Goal: Task Accomplishment & Management: Use online tool/utility

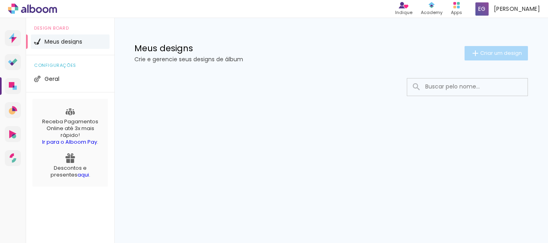
click at [496, 57] on paper-button "Criar um design" at bounding box center [495, 53] width 63 height 14
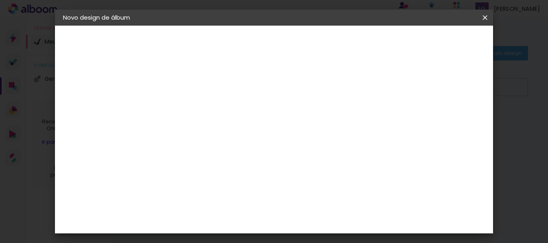
click at [194, 108] on input at bounding box center [194, 107] width 0 height 12
type input "[PERSON_NAME] 2 anos"
type paper-input "[PERSON_NAME] 2 anos"
click at [0, 0] on slot "Avançar" at bounding box center [0, 0] width 0 height 0
click at [344, 159] on paper-item "Sugerir uma encadernadora" at bounding box center [305, 167] width 77 height 21
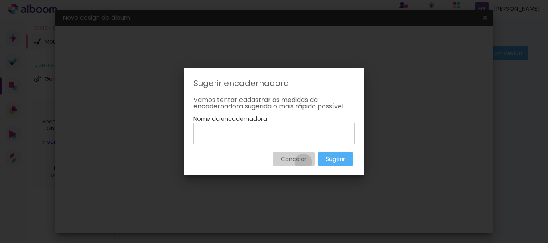
click at [0, 0] on slot "Cancelar" at bounding box center [0, 0] width 0 height 0
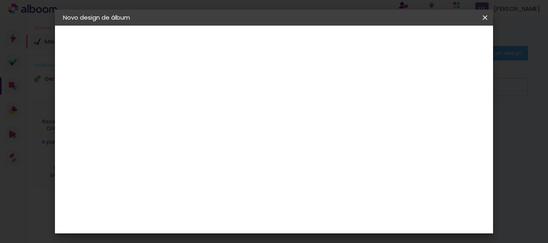
click at [249, 132] on input "[GEOGRAPHIC_DATA]" at bounding box center [211, 128] width 75 height 10
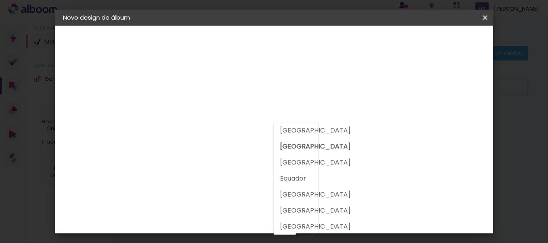
click at [0, 0] on slot "[GEOGRAPHIC_DATA]" at bounding box center [0, 0] width 0 height 0
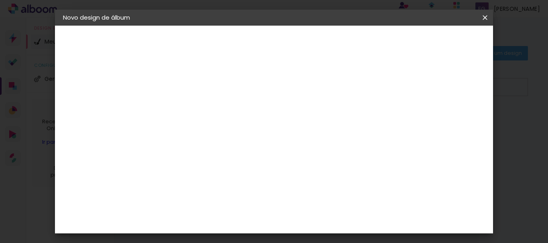
scroll to position [93, 0]
click at [231, 160] on paper-item "Albumaster" at bounding box center [214, 156] width 87 height 18
click at [344, 47] on paper-button "Avançar" at bounding box center [324, 43] width 39 height 14
click at [278, 231] on span "25 × 25 cm" at bounding box center [263, 241] width 30 height 21
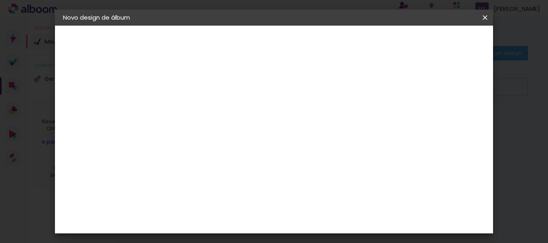
click at [325, 43] on paper-button "Avançar" at bounding box center [305, 43] width 39 height 14
click at [270, 68] on div at bounding box center [265, 68] width 7 height 7
type paper-checkbox "on"
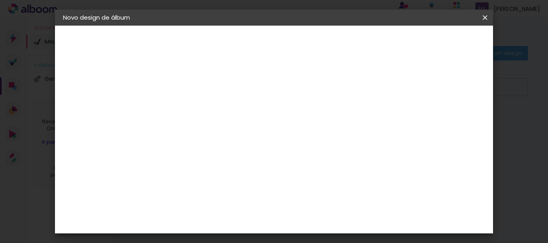
type input "3"
type paper-input "3"
click at [200, 83] on input "3" at bounding box center [188, 86] width 28 height 10
type input "2"
type paper-input "2"
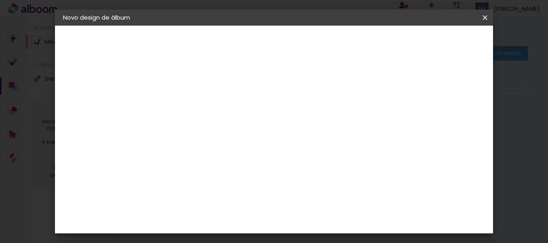
click at [199, 90] on input "2" at bounding box center [188, 86] width 28 height 10
type input "1"
type paper-input "1"
click at [199, 90] on input "1" at bounding box center [188, 86] width 28 height 10
type input "2"
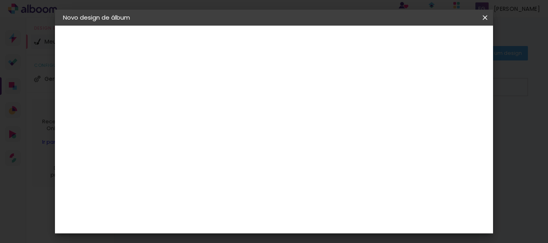
type paper-input "2"
click at [199, 85] on input "2" at bounding box center [188, 86] width 28 height 10
click at [315, 44] on span "Iniciar design" at bounding box center [305, 45] width 18 height 11
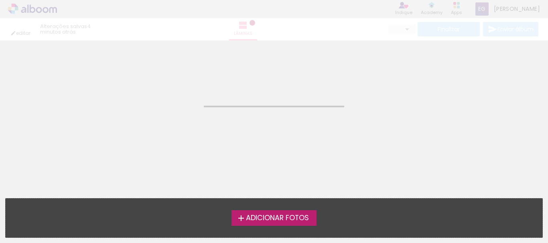
click at [285, 215] on span "Adicionar Fotos" at bounding box center [277, 218] width 63 height 7
click at [0, 0] on input "file" at bounding box center [0, 0] width 0 height 0
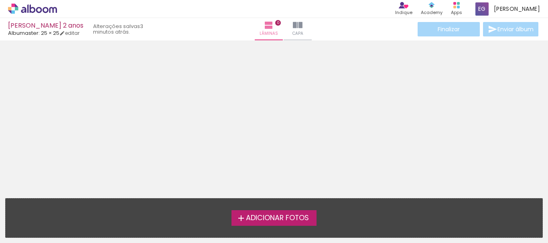
click at [279, 215] on span "Adicionar Fotos" at bounding box center [277, 218] width 63 height 7
click at [0, 0] on input "file" at bounding box center [0, 0] width 0 height 0
click at [286, 215] on span "Adicionar Fotos" at bounding box center [277, 218] width 63 height 7
click at [0, 0] on input "file" at bounding box center [0, 0] width 0 height 0
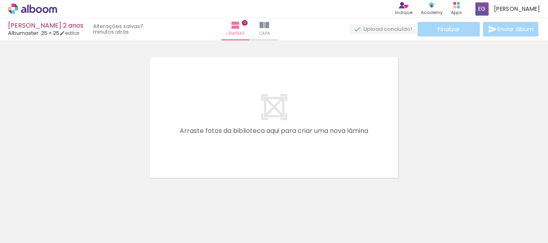
scroll to position [10, 0]
click at [39, 235] on span "Adicionar Fotos" at bounding box center [28, 232] width 24 height 9
click at [0, 0] on input "file" at bounding box center [0, 0] width 0 height 0
click at [37, 231] on span "Adicionar Fotos" at bounding box center [28, 232] width 24 height 9
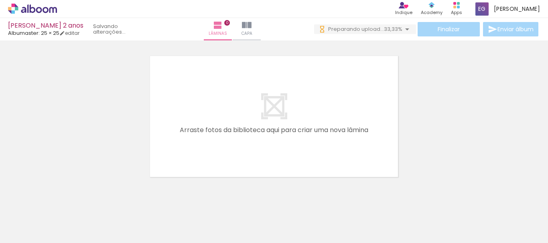
click at [0, 0] on input "file" at bounding box center [0, 0] width 0 height 0
click at [36, 235] on span "Adicionar Fotos" at bounding box center [28, 232] width 24 height 9
click at [0, 0] on input "file" at bounding box center [0, 0] width 0 height 0
click at [26, 229] on span "Adicionar Fotos" at bounding box center [28, 232] width 24 height 9
click at [0, 0] on input "file" at bounding box center [0, 0] width 0 height 0
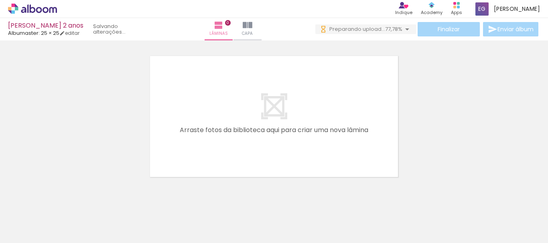
drag, startPoint x: 20, startPoint y: 229, endPoint x: 45, endPoint y: 225, distance: 25.5
click at [20, 229] on span "Adicionar Fotos" at bounding box center [28, 232] width 24 height 9
click at [0, 0] on input "file" at bounding box center [0, 0] width 0 height 0
click at [37, 231] on span "Adicionar Fotos" at bounding box center [28, 232] width 24 height 9
click at [0, 0] on input "file" at bounding box center [0, 0] width 0 height 0
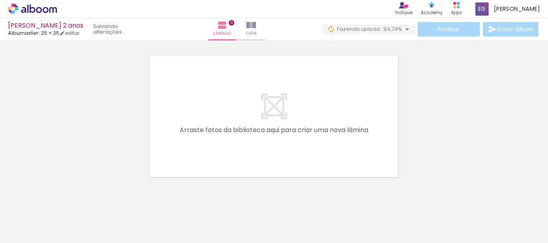
click at [26, 236] on span "Adicionar Fotos" at bounding box center [28, 232] width 24 height 9
click at [0, 0] on input "file" at bounding box center [0, 0] width 0 height 0
click at [28, 232] on span "Adicionar Fotos" at bounding box center [28, 232] width 24 height 9
click at [0, 0] on input "file" at bounding box center [0, 0] width 0 height 0
click at [20, 233] on span "Adicionar Fotos" at bounding box center [28, 232] width 24 height 9
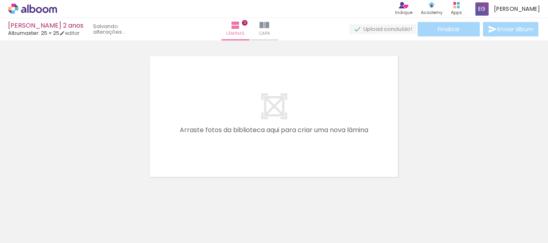
click at [0, 0] on input "file" at bounding box center [0, 0] width 0 height 0
click input "file" at bounding box center [0, 0] width 0 height 0
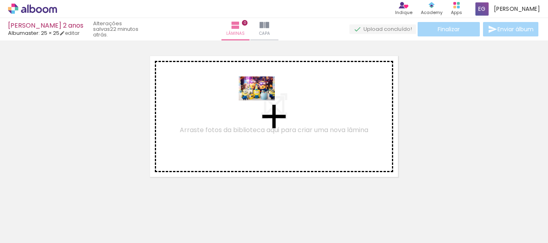
drag, startPoint x: 78, startPoint y: 227, endPoint x: 263, endPoint y: 101, distance: 223.8
click at [263, 101] on quentale-workspace at bounding box center [274, 121] width 548 height 243
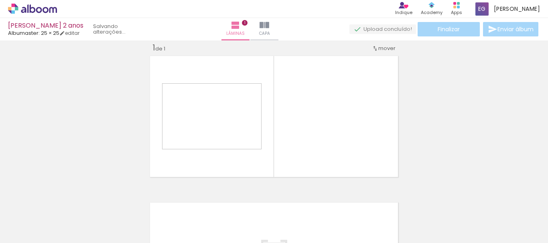
scroll to position [10, 0]
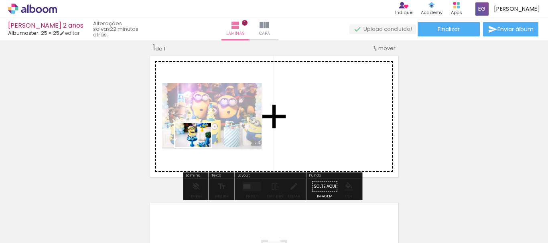
drag, startPoint x: 132, startPoint y: 216, endPoint x: 199, endPoint y: 148, distance: 95.9
click at [199, 148] on quentale-workspace at bounding box center [274, 121] width 548 height 243
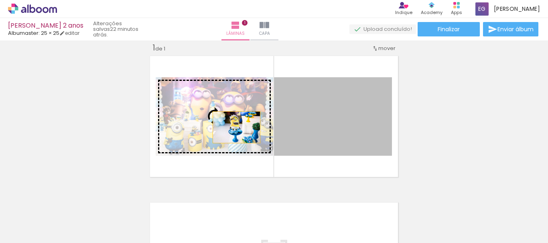
drag, startPoint x: 340, startPoint y: 120, endPoint x: 233, endPoint y: 128, distance: 106.5
click at [0, 0] on slot at bounding box center [0, 0] width 0 height 0
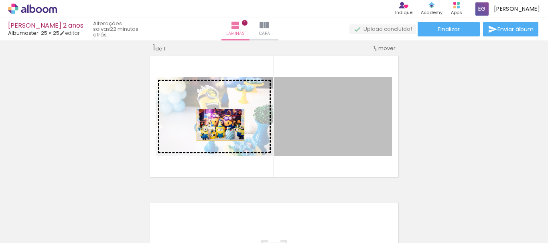
drag, startPoint x: 305, startPoint y: 114, endPoint x: 217, endPoint y: 125, distance: 88.1
click at [0, 0] on slot at bounding box center [0, 0] width 0 height 0
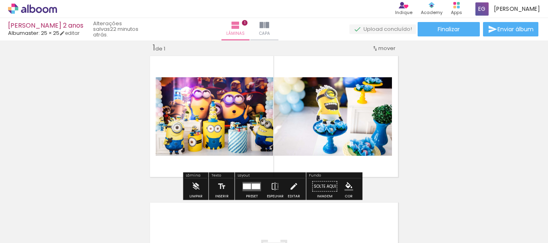
click at [245, 188] on div at bounding box center [247, 187] width 8 height 6
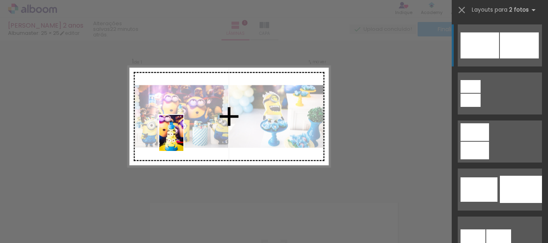
drag, startPoint x: 215, startPoint y: 216, endPoint x: 183, endPoint y: 139, distance: 82.7
click at [183, 139] on quentale-workspace at bounding box center [274, 121] width 548 height 243
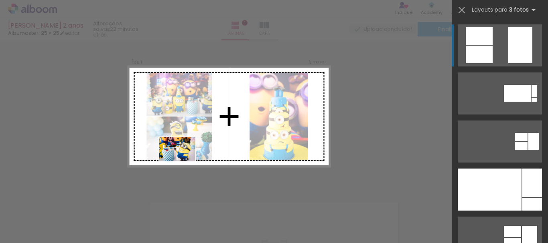
drag, startPoint x: 165, startPoint y: 226, endPoint x: 183, endPoint y: 162, distance: 67.2
click at [183, 162] on quentale-workspace at bounding box center [274, 121] width 548 height 243
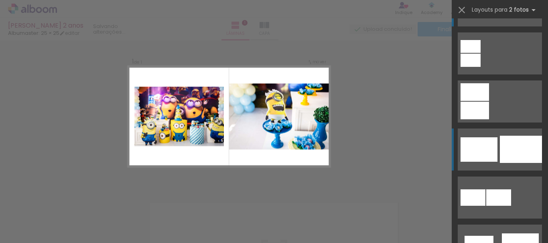
scroll to position [0, 0]
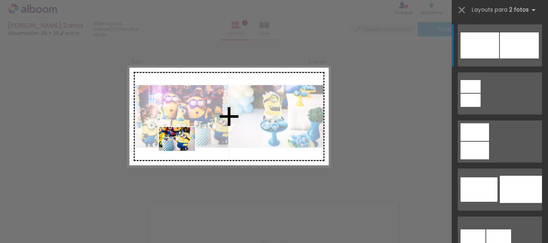
drag, startPoint x: 178, startPoint y: 219, endPoint x: 183, endPoint y: 151, distance: 67.9
click at [183, 151] on quentale-workspace at bounding box center [274, 121] width 548 height 243
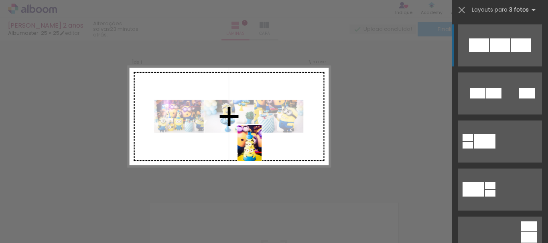
drag, startPoint x: 231, startPoint y: 210, endPoint x: 262, endPoint y: 147, distance: 70.0
click at [262, 147] on quentale-workspace at bounding box center [274, 121] width 548 height 243
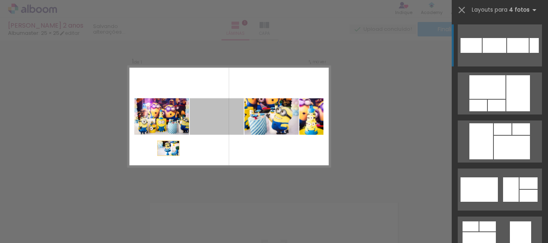
drag, startPoint x: 220, startPoint y: 125, endPoint x: 153, endPoint y: 156, distance: 73.7
click at [153, 156] on quentale-layouter at bounding box center [229, 116] width 203 height 101
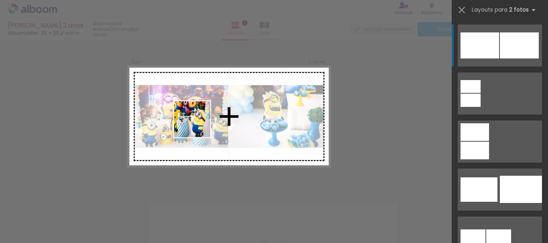
drag, startPoint x: 191, startPoint y: 160, endPoint x: 201, endPoint y: 111, distance: 49.6
click at [201, 111] on quentale-workspace at bounding box center [274, 121] width 548 height 243
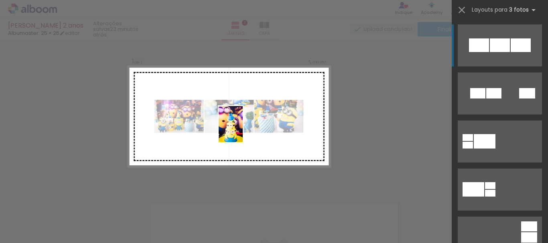
drag, startPoint x: 229, startPoint y: 199, endPoint x: 245, endPoint y: 124, distance: 76.7
click at [245, 124] on quentale-workspace at bounding box center [274, 121] width 548 height 243
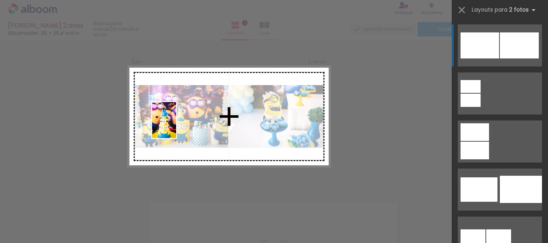
drag, startPoint x: 220, startPoint y: 228, endPoint x: 176, endPoint y: 126, distance: 110.9
click at [176, 126] on quentale-workspace at bounding box center [274, 121] width 548 height 243
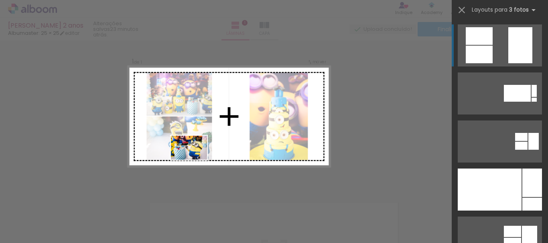
drag, startPoint x: 180, startPoint y: 225, endPoint x: 195, endPoint y: 160, distance: 66.7
click at [195, 160] on quentale-workspace at bounding box center [274, 121] width 548 height 243
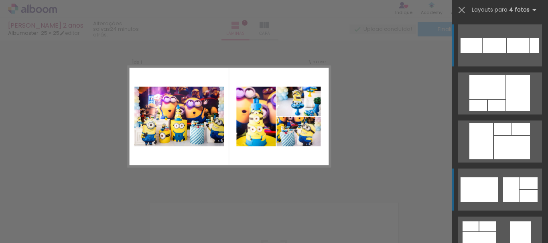
click at [506, 112] on div at bounding box center [518, 93] width 24 height 36
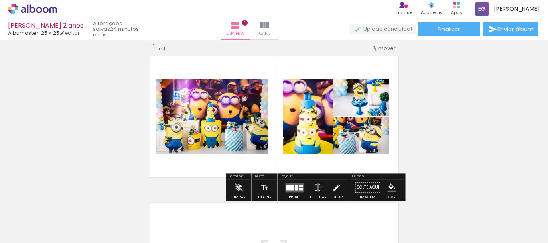
click at [386, 51] on span "mover" at bounding box center [386, 49] width 17 height 8
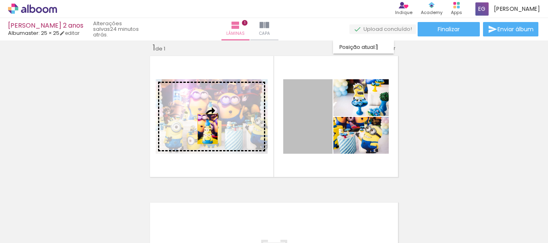
drag, startPoint x: 309, startPoint y: 138, endPoint x: 205, endPoint y: 129, distance: 104.6
click at [0, 0] on slot at bounding box center [0, 0] width 0 height 0
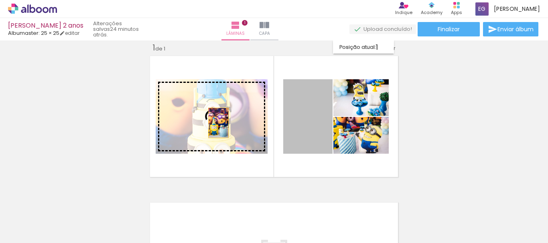
drag, startPoint x: 288, startPoint y: 130, endPoint x: 214, endPoint y: 123, distance: 74.9
click at [0, 0] on slot at bounding box center [0, 0] width 0 height 0
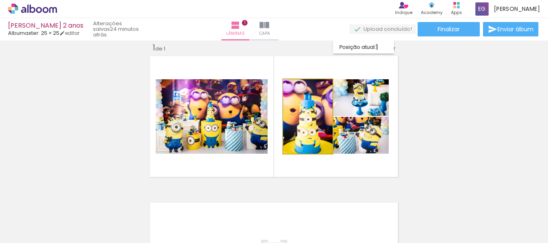
type paper-slider "100"
click at [298, 87] on div at bounding box center [300, 87] width 7 height 7
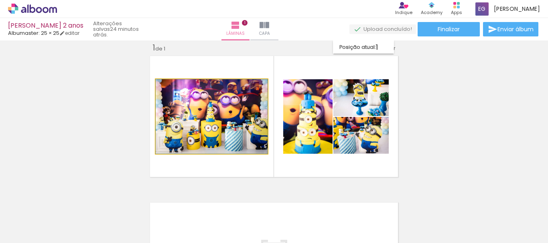
click at [233, 111] on quentale-photo at bounding box center [212, 116] width 112 height 75
drag, startPoint x: 174, startPoint y: 89, endPoint x: 171, endPoint y: 86, distance: 4.3
type paper-slider "100"
click at [171, 86] on div at bounding box center [174, 87] width 13 height 13
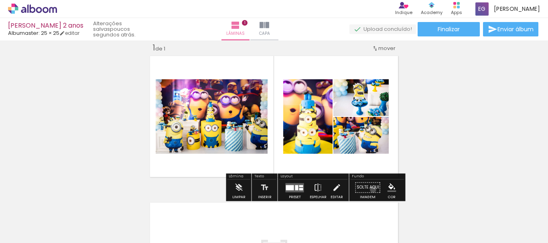
click at [369, 190] on paper-button "Solte aqui Imagem" at bounding box center [367, 190] width 29 height 20
drag, startPoint x: 352, startPoint y: 180, endPoint x: 342, endPoint y: 169, distance: 15.3
click at [342, 169] on div "Inserir lâmina 1 de 1" at bounding box center [274, 180] width 548 height 294
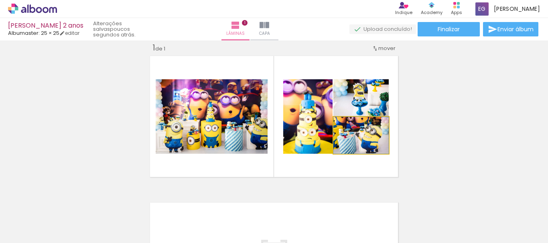
click at [360, 145] on quentale-photo at bounding box center [360, 135] width 55 height 37
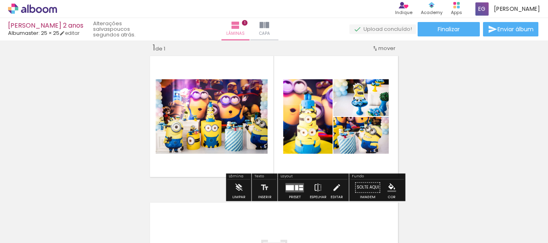
click at [242, 92] on div at bounding box center [238, 88] width 10 height 8
click at [446, 132] on div "Inserir lâmina 1 de 1" at bounding box center [274, 180] width 548 height 294
click at [245, 31] on span "Lâminas" at bounding box center [235, 33] width 18 height 7
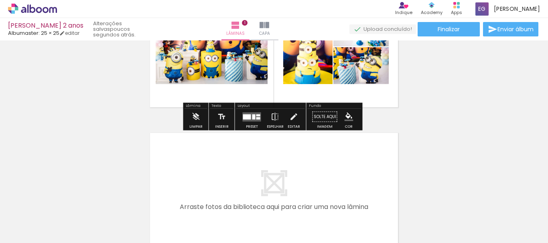
scroll to position [120, 0]
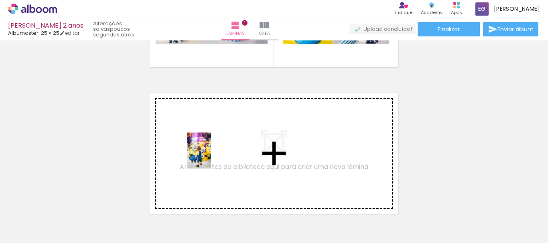
drag, startPoint x: 400, startPoint y: 217, endPoint x: 211, endPoint y: 157, distance: 198.8
click at [211, 157] on quentale-workspace at bounding box center [274, 121] width 548 height 243
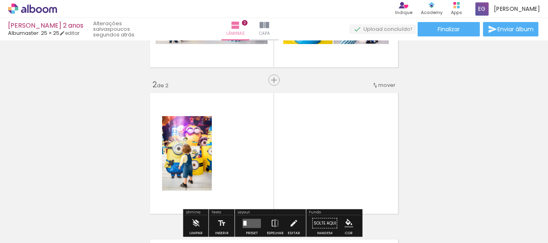
scroll to position [201, 0]
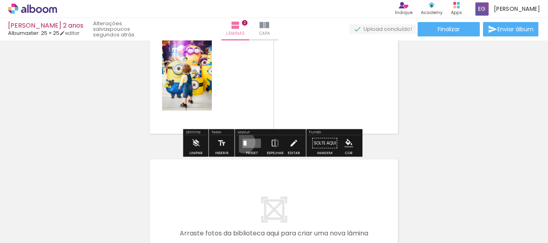
click at [243, 142] on div at bounding box center [244, 143] width 3 height 5
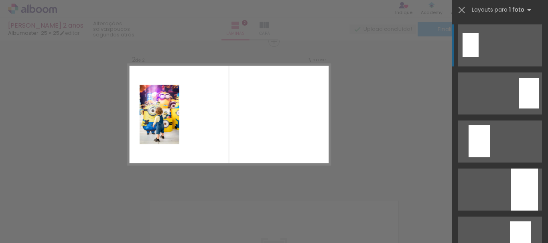
scroll to position [157, 0]
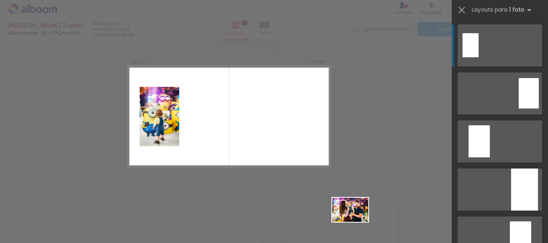
drag, startPoint x: 353, startPoint y: 212, endPoint x: 359, endPoint y: 223, distance: 11.7
click at [359, 223] on div at bounding box center [350, 216] width 40 height 26
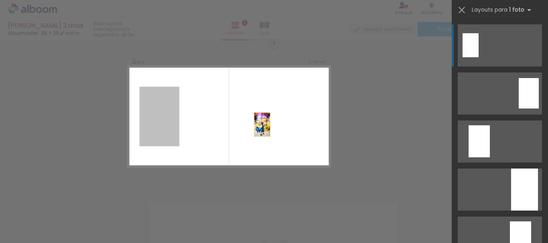
drag, startPoint x: 160, startPoint y: 126, endPoint x: 285, endPoint y: 125, distance: 125.6
click at [285, 125] on quentale-layouter at bounding box center [229, 116] width 203 height 101
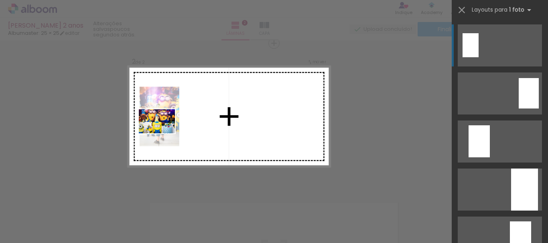
drag, startPoint x: 277, startPoint y: 217, endPoint x: 155, endPoint y: 129, distance: 149.7
click at [155, 129] on quentale-workspace at bounding box center [274, 121] width 548 height 243
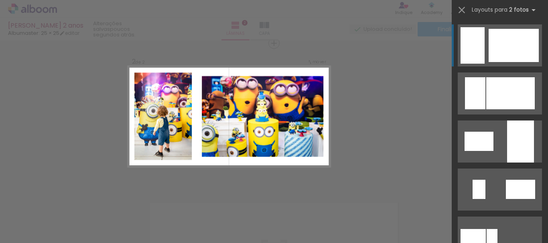
scroll to position [0, 1438]
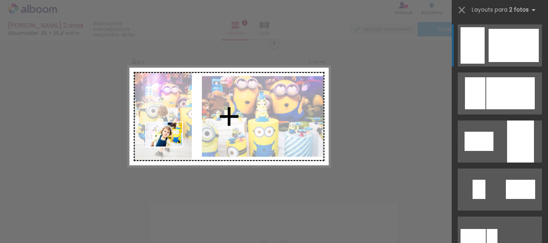
drag, startPoint x: 304, startPoint y: 215, endPoint x: 170, endPoint y: 147, distance: 150.9
click at [170, 147] on quentale-workspace at bounding box center [274, 121] width 548 height 243
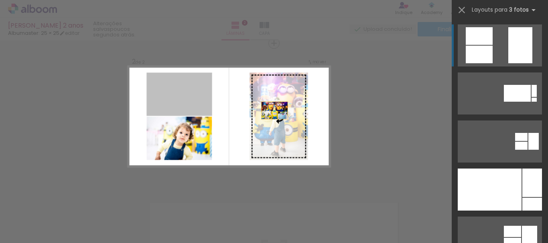
drag, startPoint x: 188, startPoint y: 103, endPoint x: 301, endPoint y: 116, distance: 113.4
click at [0, 0] on slot at bounding box center [0, 0] width 0 height 0
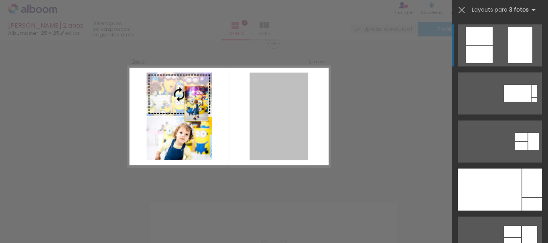
drag, startPoint x: 288, startPoint y: 128, endPoint x: 172, endPoint y: 101, distance: 119.0
click at [0, 0] on slot at bounding box center [0, 0] width 0 height 0
drag, startPoint x: 260, startPoint y: 113, endPoint x: 158, endPoint y: 114, distance: 101.9
click at [0, 0] on slot at bounding box center [0, 0] width 0 height 0
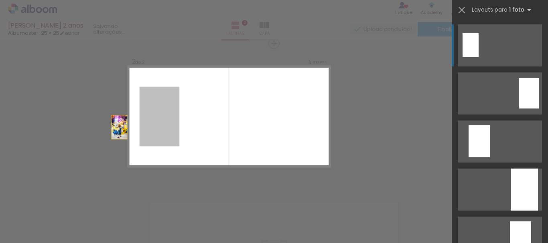
drag, startPoint x: 265, startPoint y: 114, endPoint x: 253, endPoint y: 114, distance: 11.6
click at [253, 114] on quentale-layouter at bounding box center [229, 116] width 203 height 101
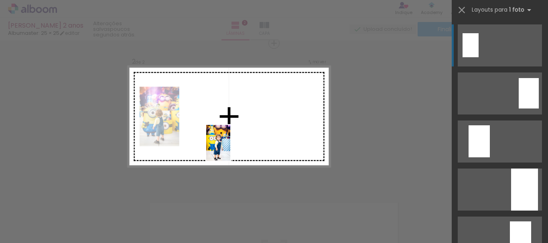
drag, startPoint x: 353, startPoint y: 219, endPoint x: 230, endPoint y: 149, distance: 141.4
click at [230, 149] on quentale-workspace at bounding box center [274, 121] width 548 height 243
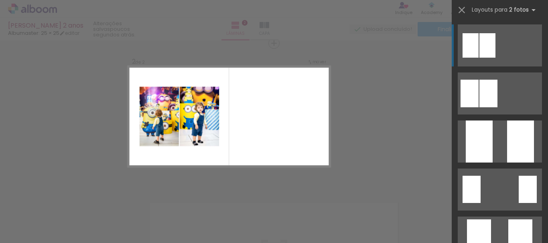
scroll to position [0, 972]
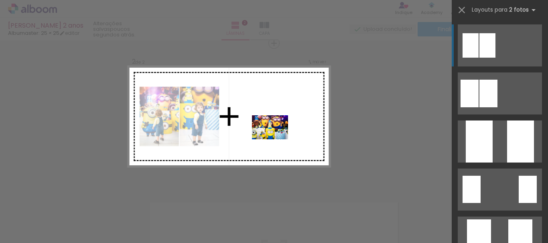
drag, startPoint x: 373, startPoint y: 213, endPoint x: 276, endPoint y: 140, distance: 122.3
click at [276, 140] on quentale-workspace at bounding box center [274, 121] width 548 height 243
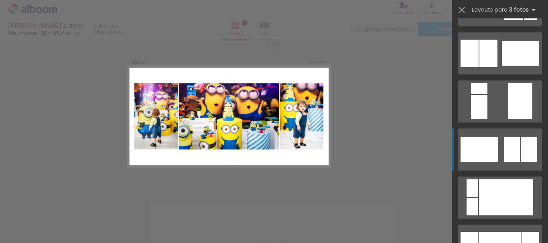
scroll to position [321, 0]
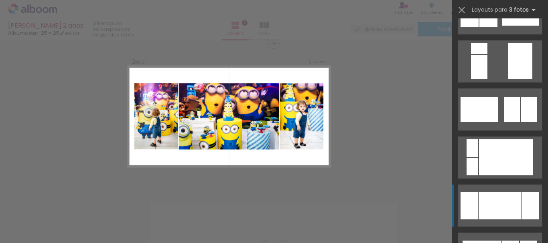
click at [517, 195] on div at bounding box center [499, 206] width 42 height 28
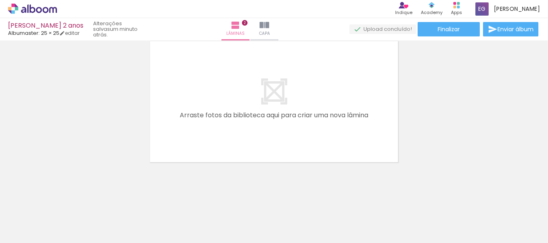
scroll to position [0, 0]
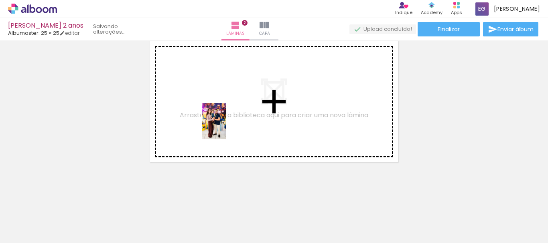
drag, startPoint x: 261, startPoint y: 227, endPoint x: 298, endPoint y: 187, distance: 54.8
click at [226, 128] on quentale-workspace at bounding box center [274, 121] width 548 height 243
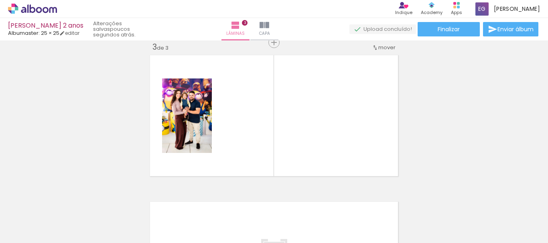
scroll to position [304, 0]
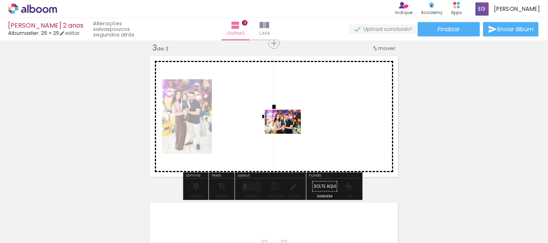
drag, startPoint x: 320, startPoint y: 220, endPoint x: 289, endPoint y: 134, distance: 91.6
click at [289, 134] on quentale-workspace at bounding box center [274, 121] width 548 height 243
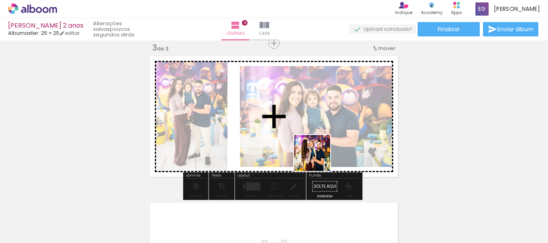
drag, startPoint x: 352, startPoint y: 222, endPoint x: 305, endPoint y: 145, distance: 90.5
click at [305, 145] on quentale-workspace at bounding box center [274, 121] width 548 height 243
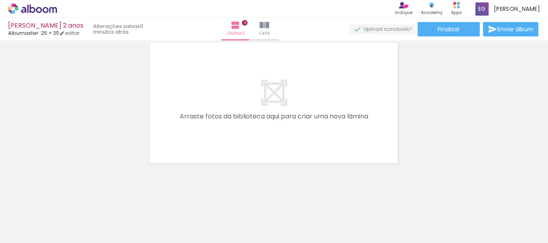
scroll to position [0, 269]
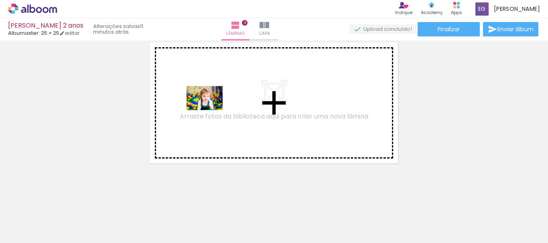
drag, startPoint x: 221, startPoint y: 227, endPoint x: 211, endPoint y: 110, distance: 116.7
click at [211, 110] on quentale-workspace at bounding box center [274, 121] width 548 height 243
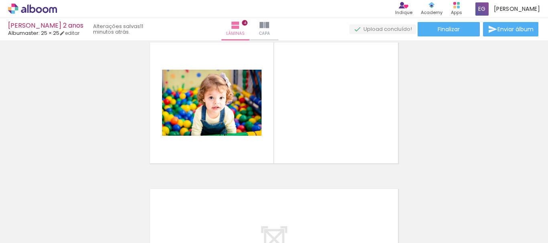
scroll to position [451, 0]
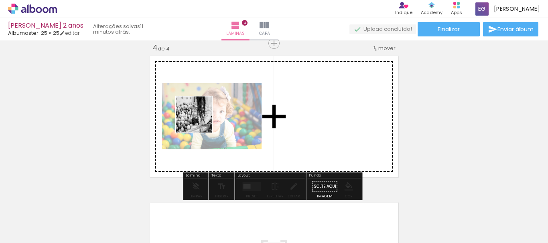
drag, startPoint x: 172, startPoint y: 220, endPoint x: 200, endPoint y: 121, distance: 103.2
click at [200, 121] on quentale-workspace at bounding box center [274, 121] width 548 height 243
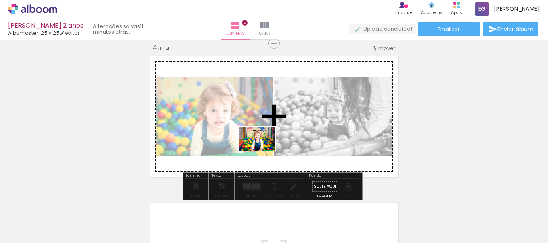
drag, startPoint x: 264, startPoint y: 228, endPoint x: 263, endPoint y: 142, distance: 85.4
click at [263, 142] on quentale-workspace at bounding box center [274, 121] width 548 height 243
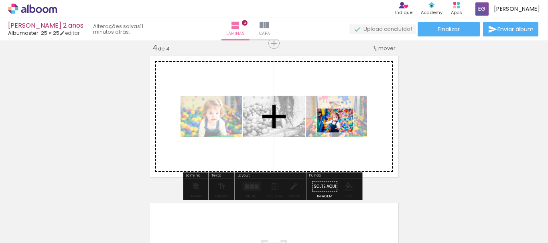
drag, startPoint x: 360, startPoint y: 222, endPoint x: 341, endPoint y: 133, distance: 91.4
click at [341, 133] on quentale-workspace at bounding box center [274, 121] width 548 height 243
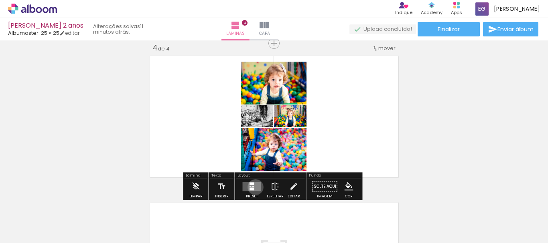
click at [253, 187] on quentale-layouter at bounding box center [252, 186] width 18 height 9
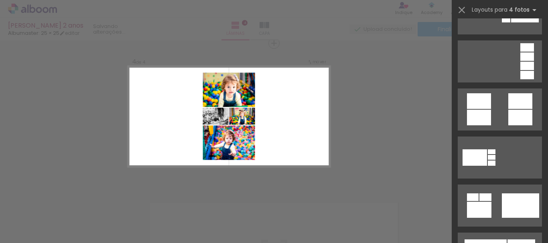
scroll to position [0, 0]
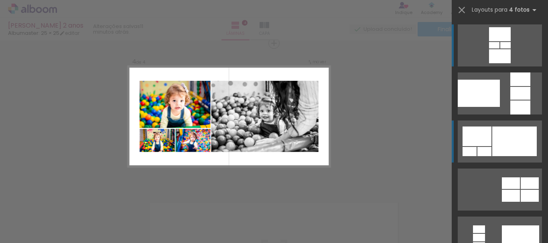
click at [497, 140] on div at bounding box center [514, 142] width 45 height 30
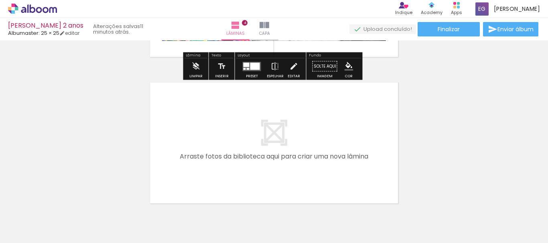
scroll to position [611, 0]
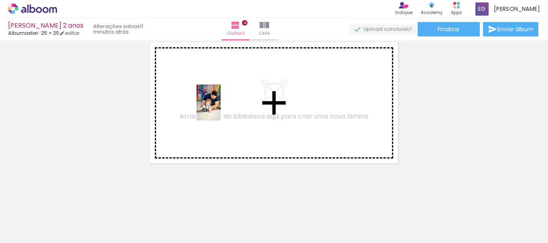
drag, startPoint x: 306, startPoint y: 226, endPoint x: 221, endPoint y: 109, distance: 145.5
click at [221, 109] on quentale-workspace at bounding box center [274, 121] width 548 height 243
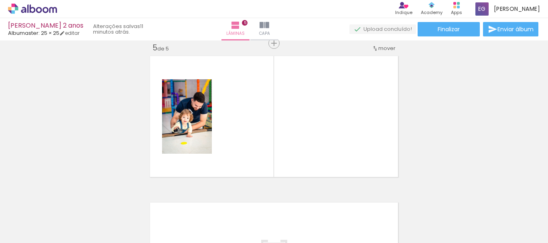
scroll to position [0, 645]
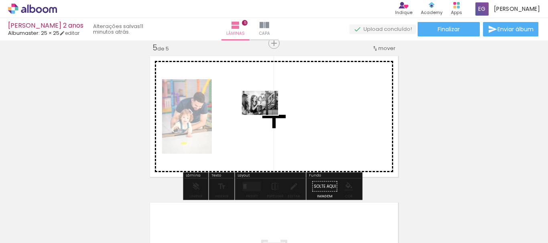
drag, startPoint x: 385, startPoint y: 224, endPoint x: 266, endPoint y: 115, distance: 161.3
click at [266, 115] on quentale-workspace at bounding box center [274, 121] width 548 height 243
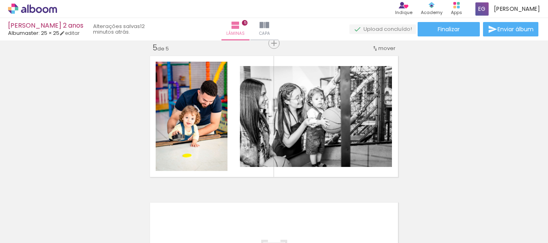
scroll to position [0, 969]
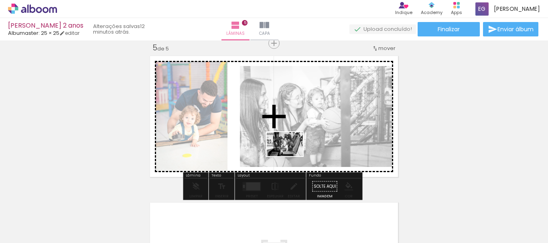
drag, startPoint x: 326, startPoint y: 227, endPoint x: 290, endPoint y: 155, distance: 80.7
click at [290, 155] on quentale-workspace at bounding box center [274, 121] width 548 height 243
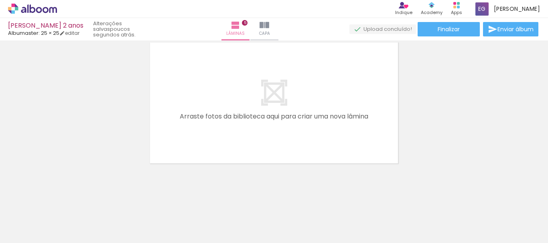
scroll to position [0, 464]
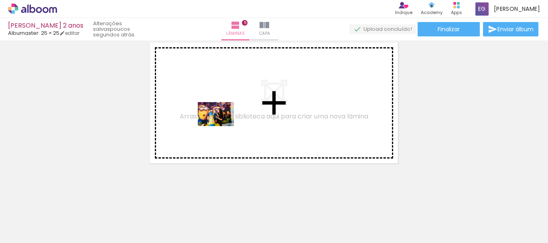
drag, startPoint x: 201, startPoint y: 221, endPoint x: 222, endPoint y: 126, distance: 96.4
click at [222, 126] on quentale-workspace at bounding box center [274, 121] width 548 height 243
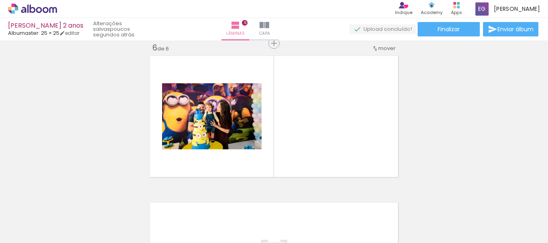
scroll to position [744, 0]
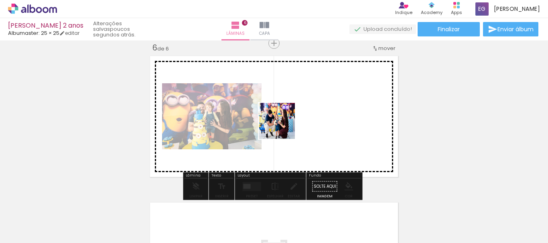
drag, startPoint x: 246, startPoint y: 221, endPoint x: 300, endPoint y: 118, distance: 116.6
click at [300, 118] on quentale-workspace at bounding box center [274, 121] width 548 height 243
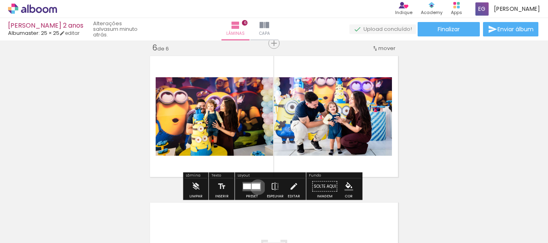
click at [255, 187] on div at bounding box center [256, 187] width 8 height 6
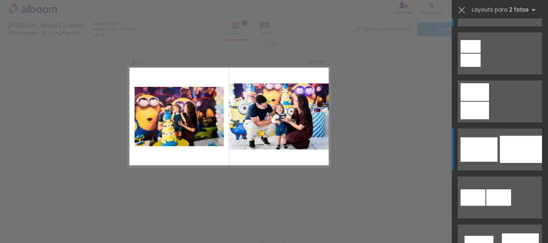
scroll to position [80, 0]
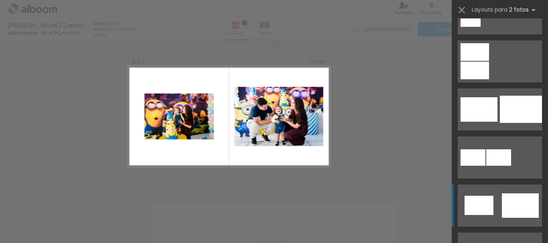
click at [481, 27] on div at bounding box center [470, 20] width 20 height 13
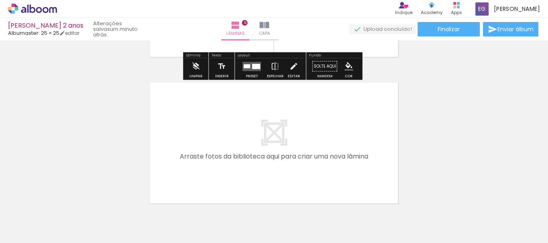
scroll to position [905, 0]
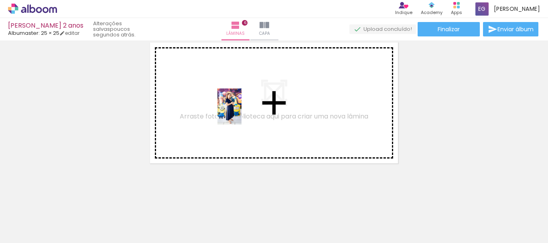
drag, startPoint x: 294, startPoint y: 226, endPoint x: 241, endPoint y: 113, distance: 125.2
click at [241, 113] on quentale-workspace at bounding box center [274, 121] width 548 height 243
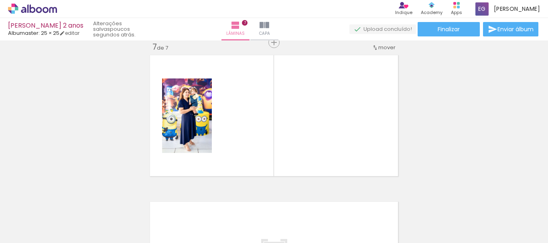
scroll to position [891, 0]
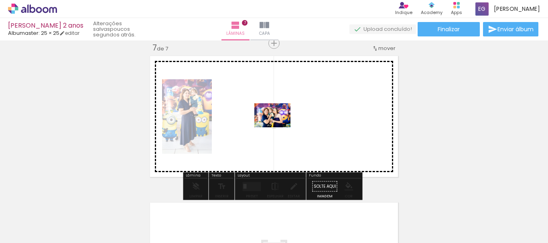
drag, startPoint x: 343, startPoint y: 221, endPoint x: 278, endPoint y: 128, distance: 113.5
click at [278, 128] on quentale-workspace at bounding box center [274, 121] width 548 height 243
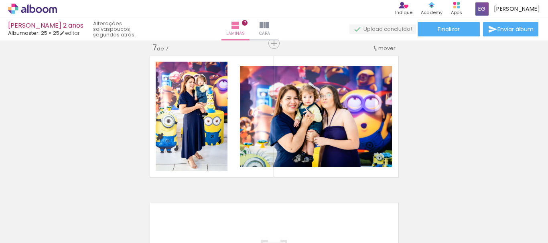
scroll to position [0, 1296]
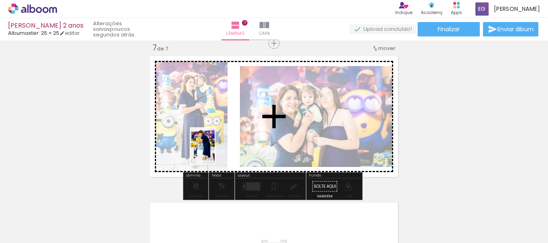
drag, startPoint x: 324, startPoint y: 227, endPoint x: 215, endPoint y: 152, distance: 132.3
click at [215, 152] on quentale-workspace at bounding box center [274, 121] width 548 height 243
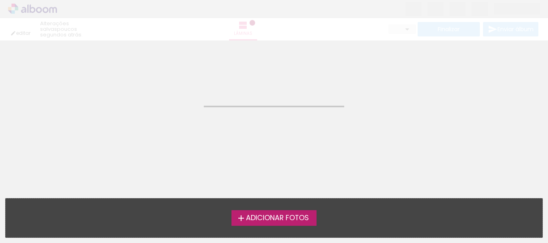
click at [293, 222] on span "Adicionar Fotos" at bounding box center [277, 218] width 63 height 7
click at [0, 0] on input "file" at bounding box center [0, 0] width 0 height 0
click at [289, 216] on span "Adicionar Fotos" at bounding box center [277, 218] width 63 height 7
click at [0, 0] on input "file" at bounding box center [0, 0] width 0 height 0
